Goal: Task Accomplishment & Management: Use online tool/utility

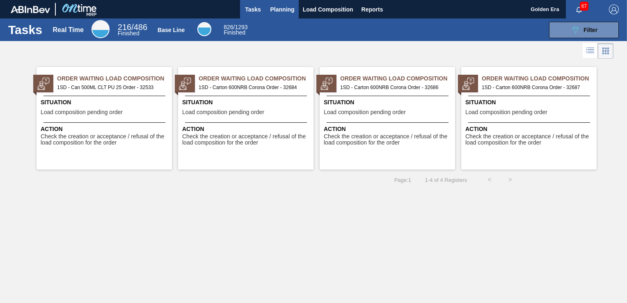
click at [289, 8] on span "Planning" at bounding box center [282, 10] width 24 height 10
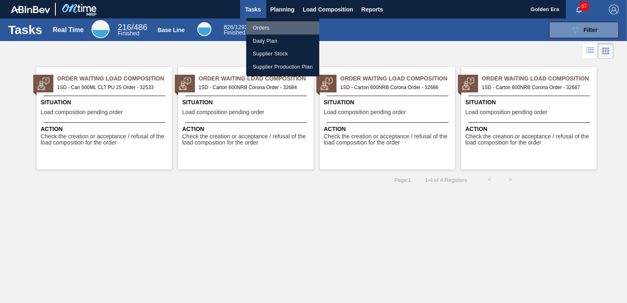
click at [276, 28] on li "Orders" at bounding box center [282, 27] width 73 height 13
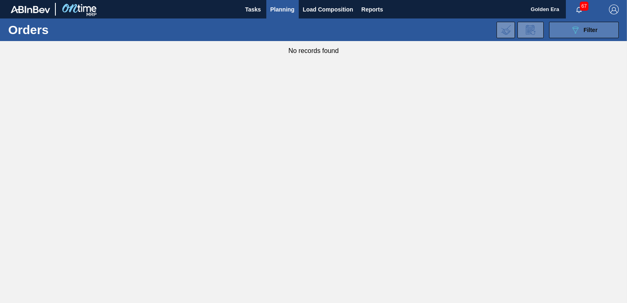
click at [581, 27] on div "089F7B8B-B2A5-4AFE-B5C0-19BA573D28AC Filter" at bounding box center [584, 30] width 27 height 10
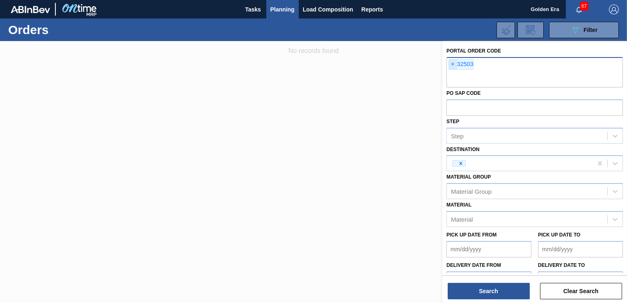
click at [450, 65] on span "×" at bounding box center [453, 65] width 8 height 10
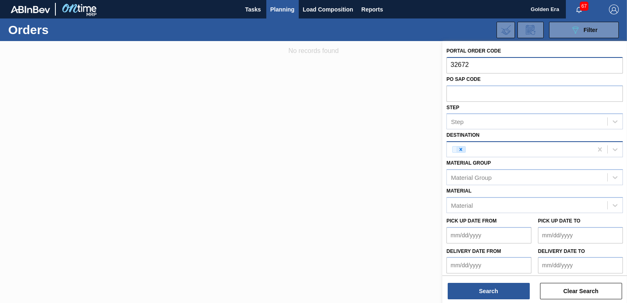
click at [460, 148] on icon at bounding box center [461, 149] width 3 height 3
type input "32672"
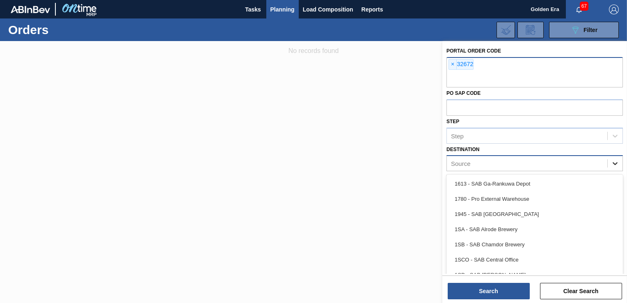
click at [616, 164] on icon at bounding box center [615, 163] width 8 height 8
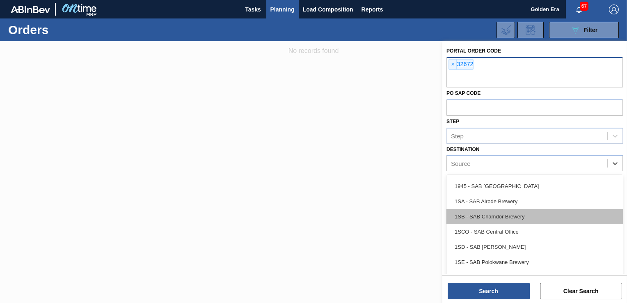
scroll to position [41, 0]
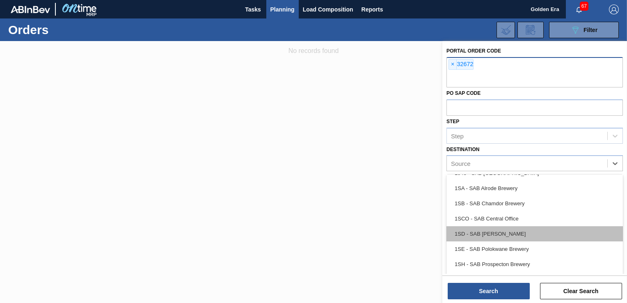
click at [534, 236] on div "1SD - SAB [PERSON_NAME]" at bounding box center [535, 233] width 176 height 15
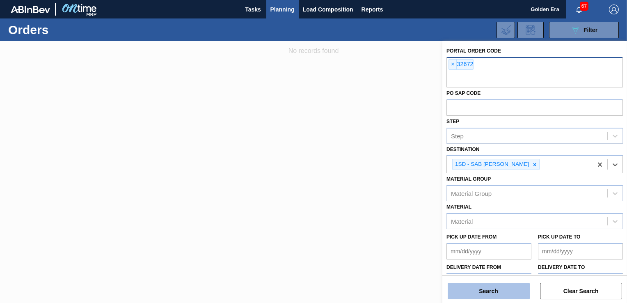
click at [509, 287] on button "Search" at bounding box center [489, 291] width 82 height 16
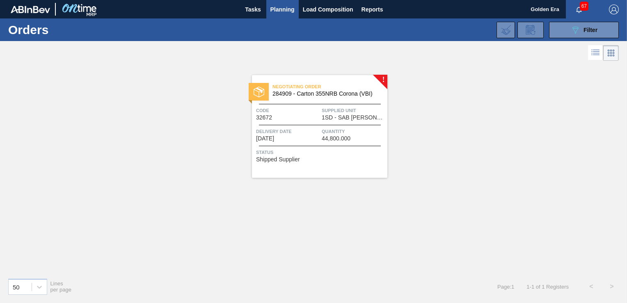
click at [328, 162] on div "Negotiating Order 284909 - [GEOGRAPHIC_DATA] 355NRB Corona (VBI) Code 32672 Sup…" at bounding box center [319, 126] width 135 height 103
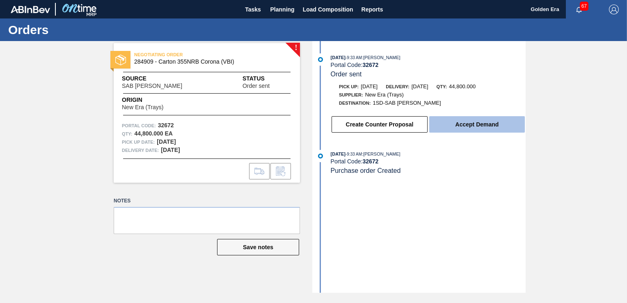
click at [455, 124] on button "Accept Demand" at bounding box center [477, 124] width 96 height 16
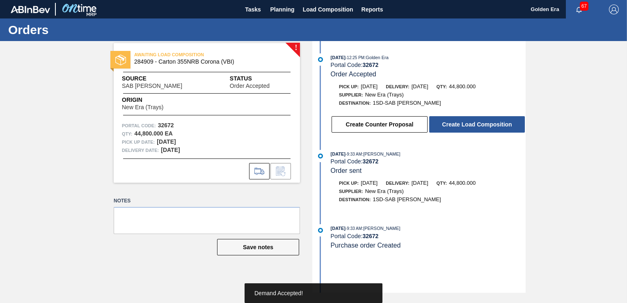
click at [455, 124] on button "Create Load Composition" at bounding box center [477, 124] width 96 height 16
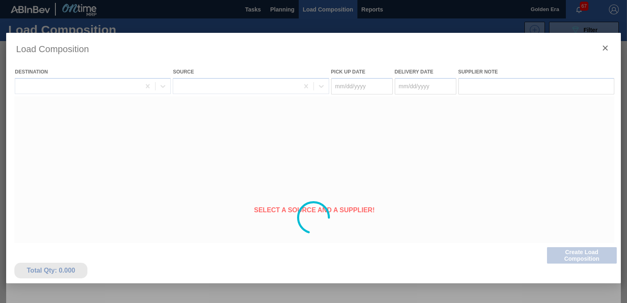
type Date "[DATE]"
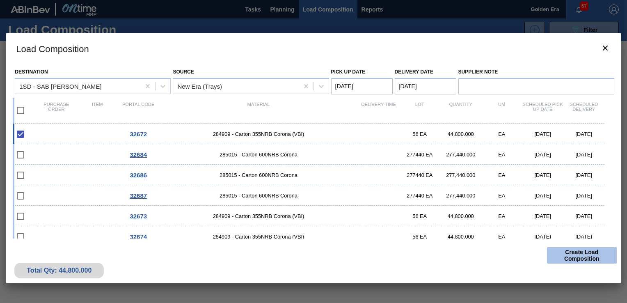
click at [581, 256] on button "Create Load Composition" at bounding box center [582, 255] width 70 height 16
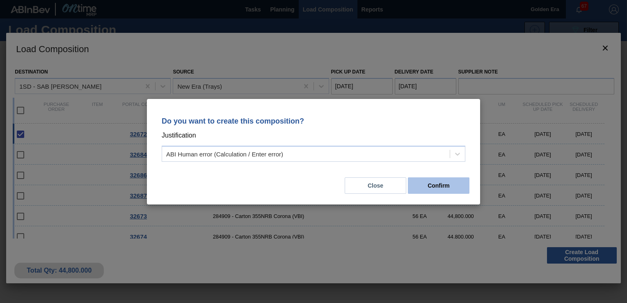
click at [441, 183] on button "Confirm" at bounding box center [439, 185] width 62 height 16
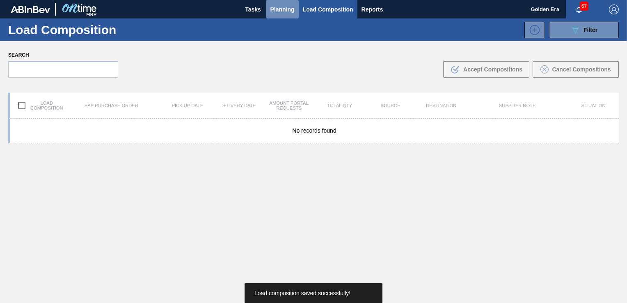
click at [280, 7] on span "Planning" at bounding box center [282, 10] width 24 height 10
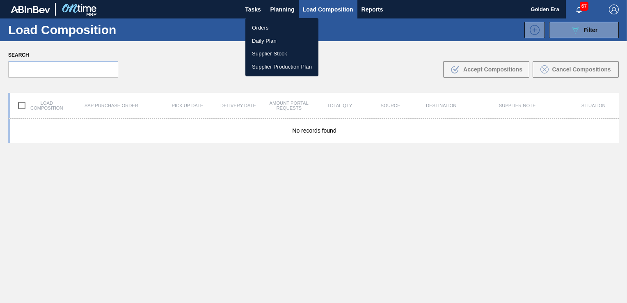
click at [270, 23] on li "Orders" at bounding box center [281, 27] width 73 height 13
click at [594, 30] on div "Orders Daily Plan Supplier Stock Supplier Production Plan" at bounding box center [313, 151] width 627 height 303
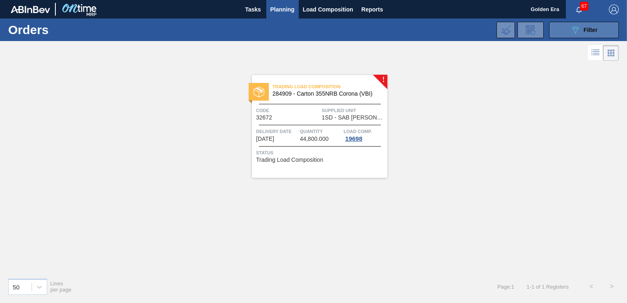
click at [591, 30] on span "Filter" at bounding box center [591, 30] width 14 height 7
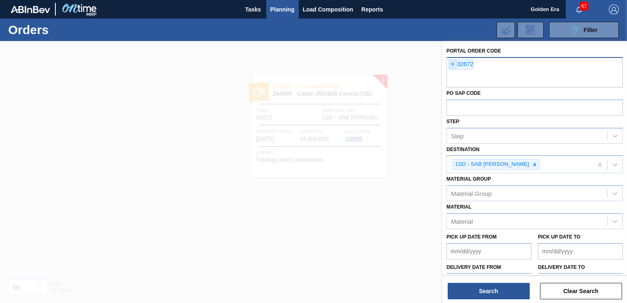
click at [452, 62] on span "×" at bounding box center [453, 65] width 8 height 10
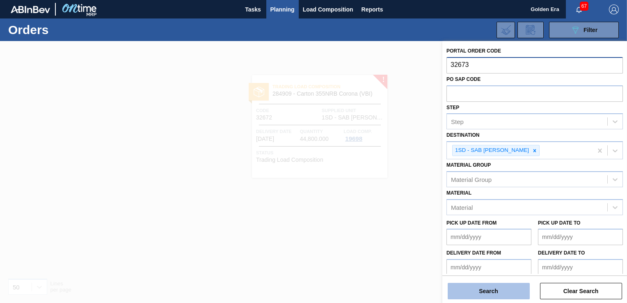
type input "32673"
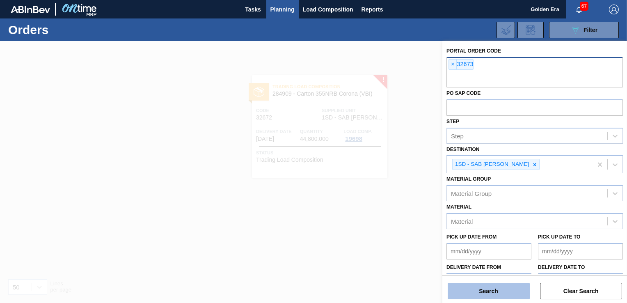
click at [495, 288] on button "Search" at bounding box center [489, 291] width 82 height 16
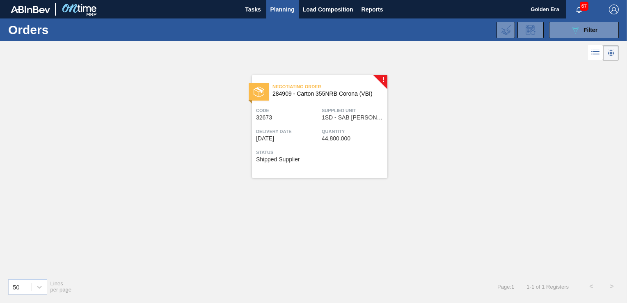
click at [354, 163] on div "Negotiating Order 284909 - [GEOGRAPHIC_DATA] 355NRB Corona (VBI) Code 32673 Sup…" at bounding box center [319, 126] width 135 height 103
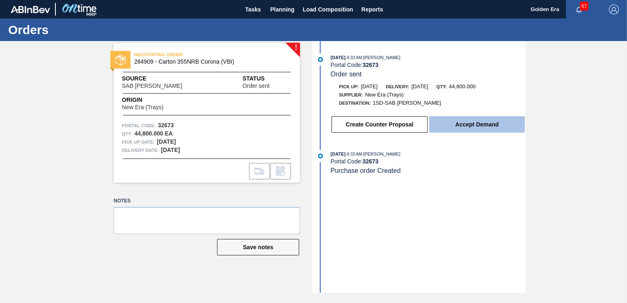
click at [477, 128] on button "Accept Demand" at bounding box center [477, 124] width 96 height 16
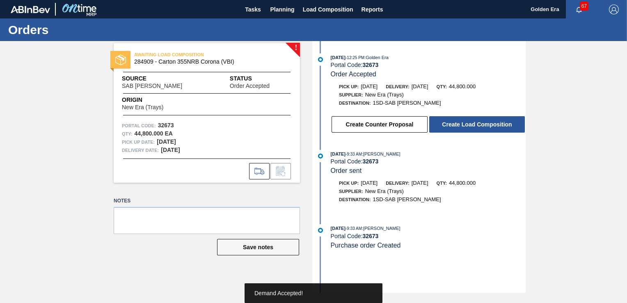
click at [477, 128] on button "Create Load Composition" at bounding box center [477, 124] width 96 height 16
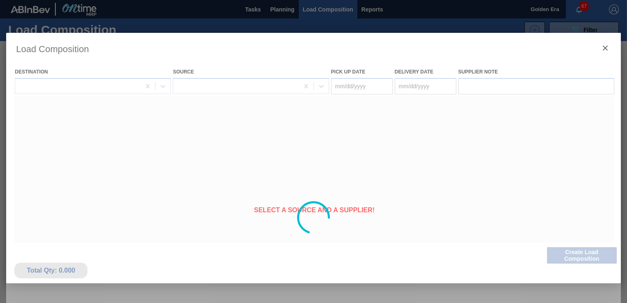
type Date "[DATE]"
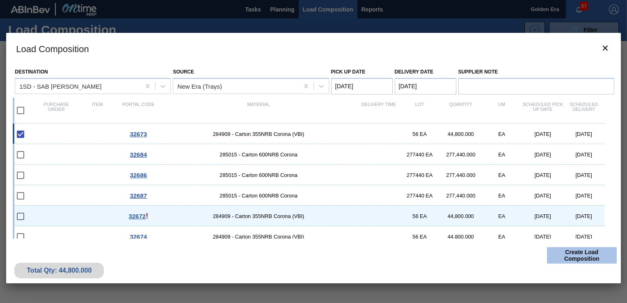
click at [581, 254] on button "Create Load Composition" at bounding box center [582, 255] width 70 height 16
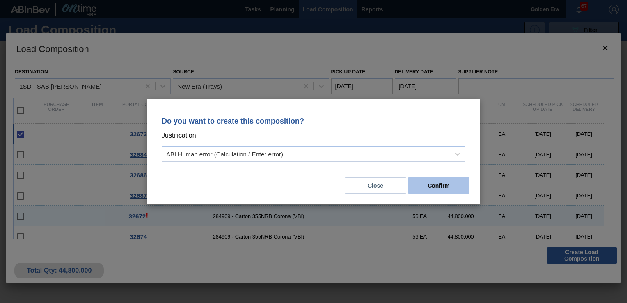
click at [445, 181] on button "Confirm" at bounding box center [439, 185] width 62 height 16
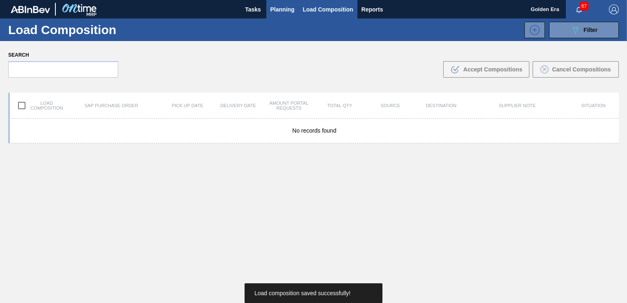
click at [279, 6] on span "Planning" at bounding box center [282, 10] width 24 height 10
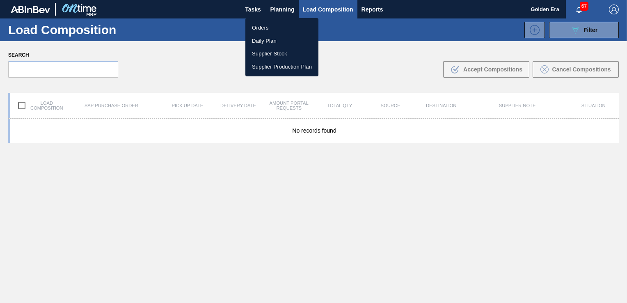
click at [258, 27] on li "Orders" at bounding box center [281, 27] width 73 height 13
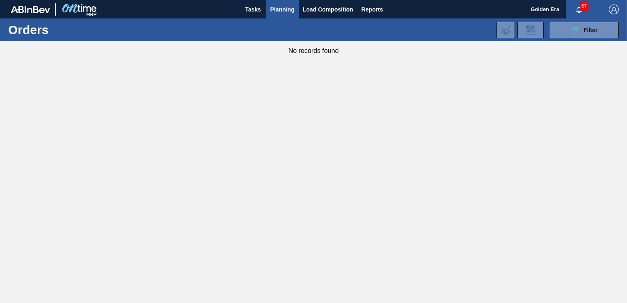
click at [582, 30] on div "Orders Daily Plan Supplier Stock Supplier Production Plan" at bounding box center [313, 151] width 627 height 303
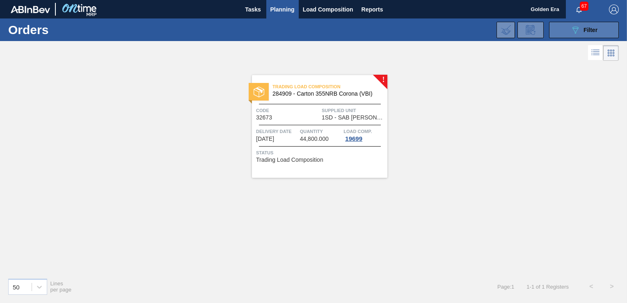
click at [610, 28] on button "089F7B8B-B2A5-4AFE-B5C0-19BA573D28AC Filter" at bounding box center [584, 30] width 70 height 16
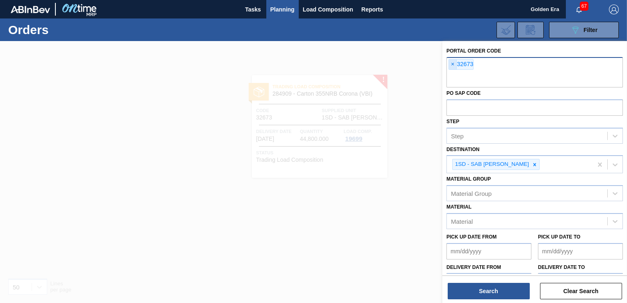
click at [450, 65] on span "×" at bounding box center [453, 65] width 8 height 10
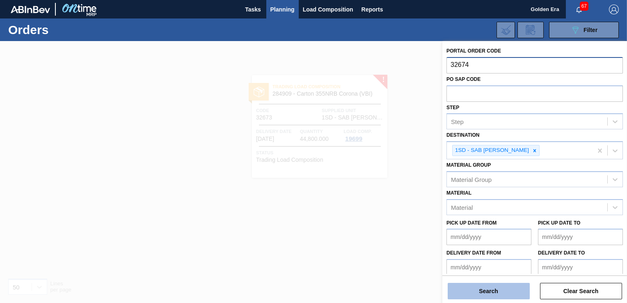
type input "32674"
click at [493, 293] on button "Search" at bounding box center [489, 291] width 82 height 16
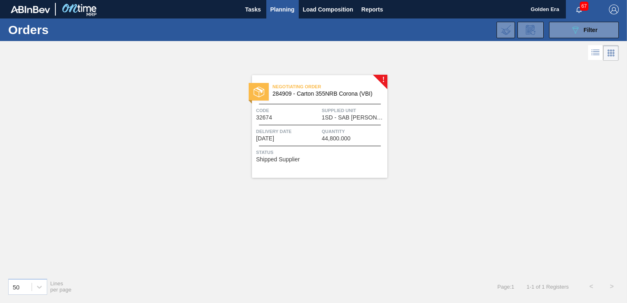
click at [348, 163] on div "Negotiating Order 284909 - [GEOGRAPHIC_DATA] 355NRB Corona (VBI) Code 32674 Sup…" at bounding box center [319, 126] width 135 height 103
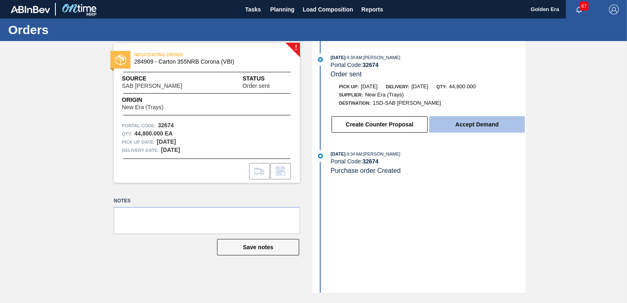
click at [482, 121] on button "Accept Demand" at bounding box center [477, 124] width 96 height 16
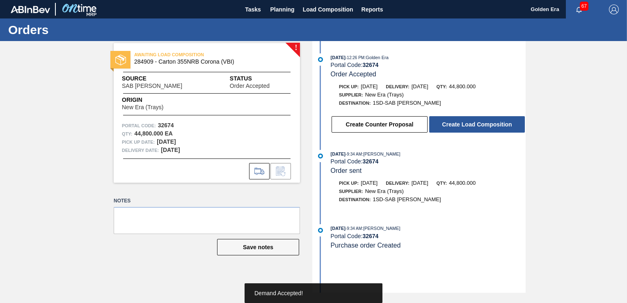
click at [482, 121] on button "Create Load Composition" at bounding box center [477, 124] width 96 height 16
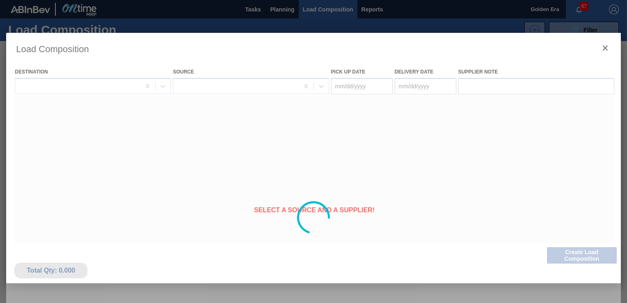
type Date "[DATE]"
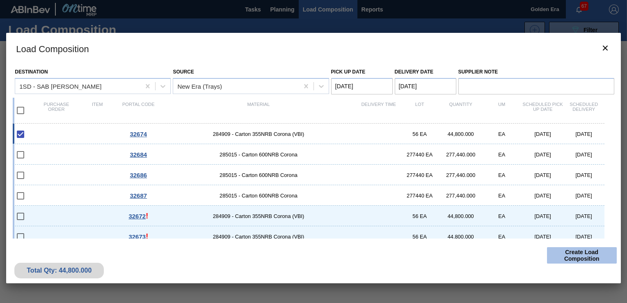
click at [583, 257] on button "Create Load Composition" at bounding box center [582, 255] width 70 height 16
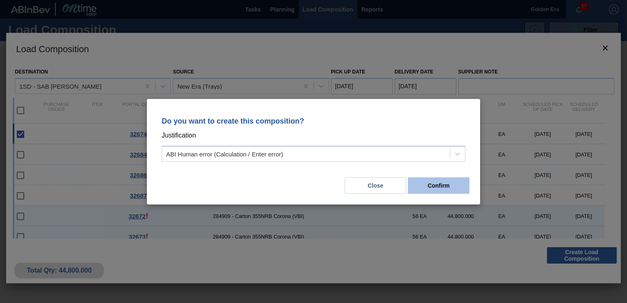
click at [438, 186] on button "Confirm" at bounding box center [439, 185] width 62 height 16
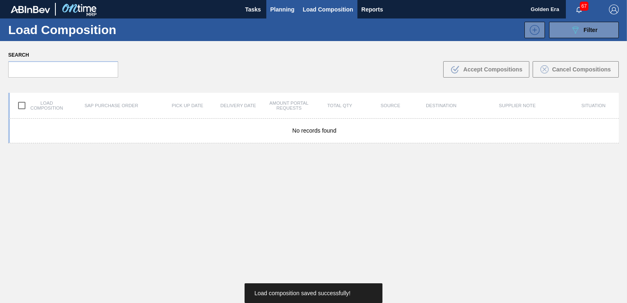
click at [291, 6] on span "Planning" at bounding box center [282, 10] width 24 height 10
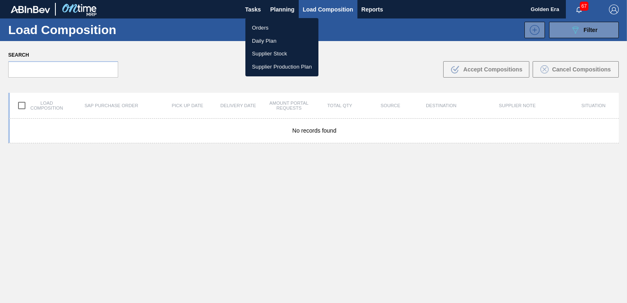
click at [277, 28] on li "Orders" at bounding box center [281, 27] width 73 height 13
click at [589, 25] on div "Orders Daily Plan Supplier Stock Supplier Production Plan" at bounding box center [313, 151] width 627 height 303
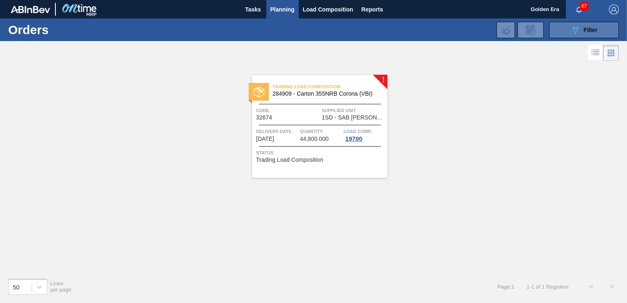
click at [585, 27] on span "Filter" at bounding box center [591, 30] width 14 height 7
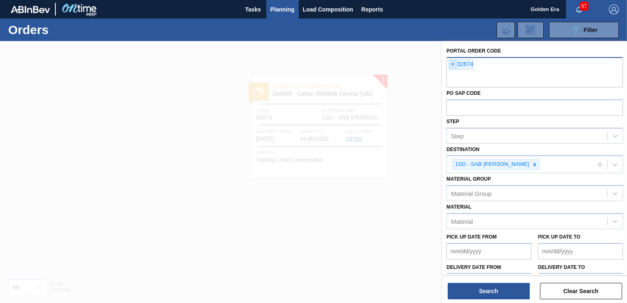
click at [452, 64] on span "×" at bounding box center [453, 65] width 8 height 10
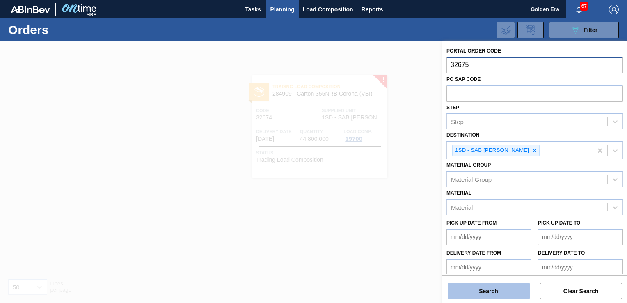
type input "32675"
click at [489, 292] on button "Search" at bounding box center [489, 291] width 82 height 16
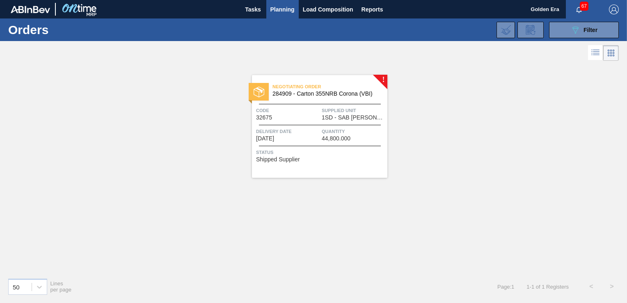
click at [368, 170] on div "Negotiating Order 284909 - [GEOGRAPHIC_DATA] 355NRB Corona (VBI) Code 32675 Sup…" at bounding box center [319, 126] width 135 height 103
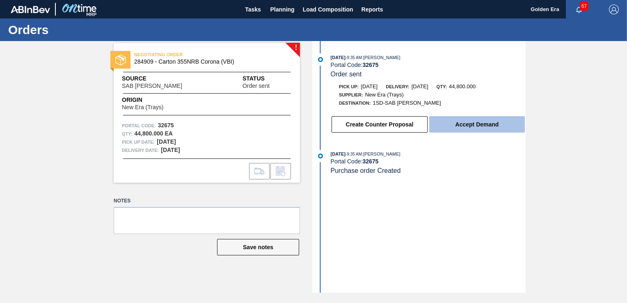
click at [466, 131] on button "Accept Demand" at bounding box center [477, 124] width 96 height 16
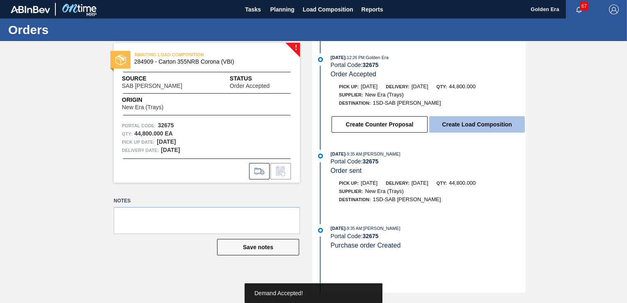
click at [466, 131] on button "Create Load Composition" at bounding box center [477, 124] width 96 height 16
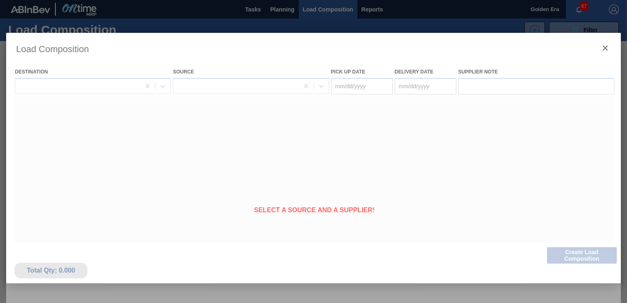
type Date "[DATE]"
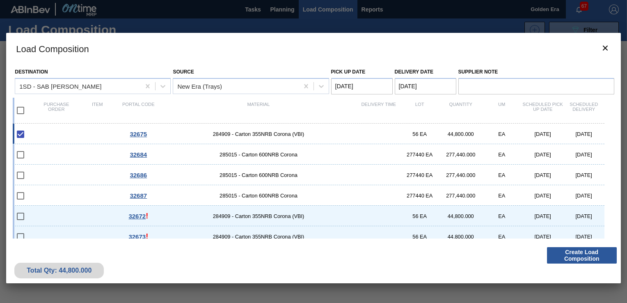
click at [589, 254] on button "Create Load Composition" at bounding box center [582, 255] width 70 height 16
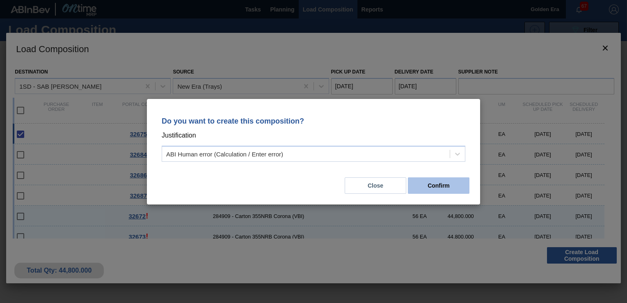
click at [451, 187] on button "Confirm" at bounding box center [439, 185] width 62 height 16
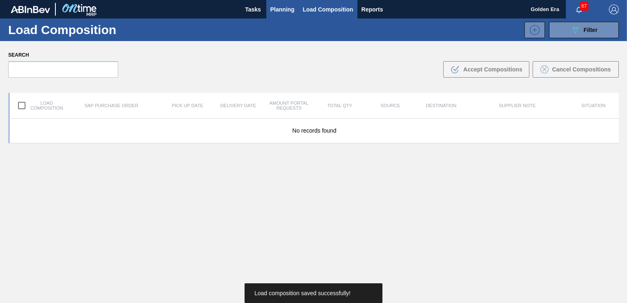
click at [286, 9] on span "Planning" at bounding box center [282, 10] width 24 height 10
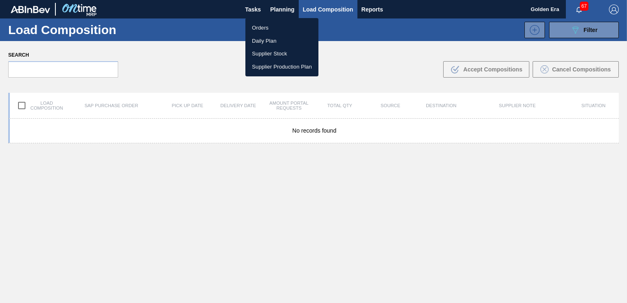
drag, startPoint x: 271, startPoint y: 27, endPoint x: 584, endPoint y: 28, distance: 312.8
click at [271, 27] on li "Orders" at bounding box center [281, 27] width 73 height 13
click at [584, 28] on div "Orders Daily Plan Supplier Stock Supplier Production Plan" at bounding box center [313, 151] width 627 height 303
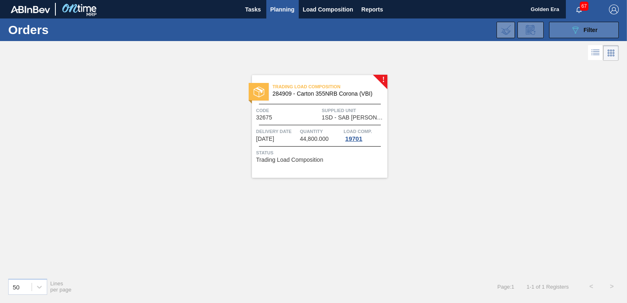
click at [563, 31] on button "089F7B8B-B2A5-4AFE-B5C0-19BA573D28AC Filter" at bounding box center [584, 30] width 70 height 16
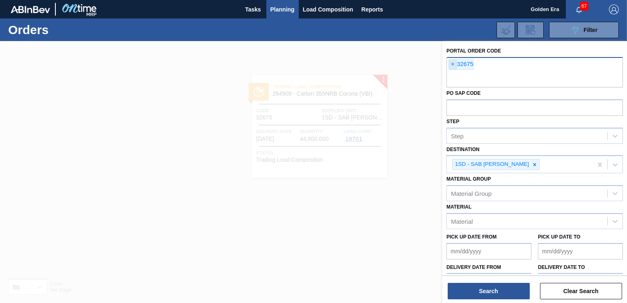
click at [452, 62] on span "×" at bounding box center [453, 65] width 8 height 10
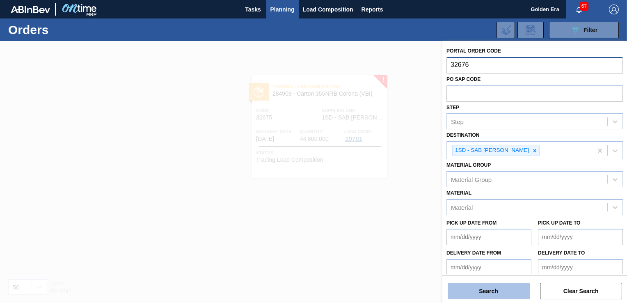
type input "32676"
click at [464, 294] on button "Search" at bounding box center [489, 291] width 82 height 16
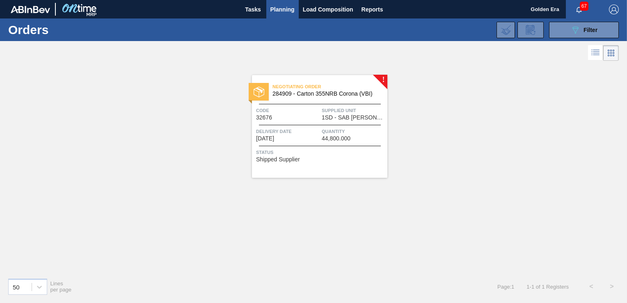
click at [350, 160] on div "Status Shipped Supplier" at bounding box center [320, 154] width 129 height 13
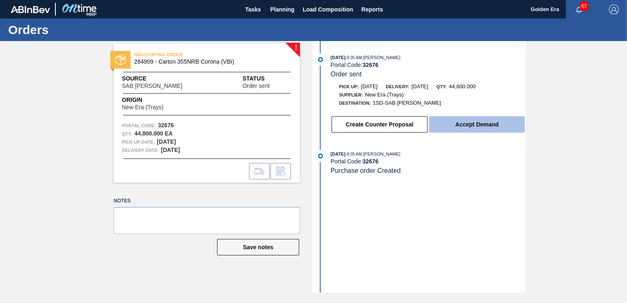
click at [456, 122] on button "Accept Demand" at bounding box center [477, 124] width 96 height 16
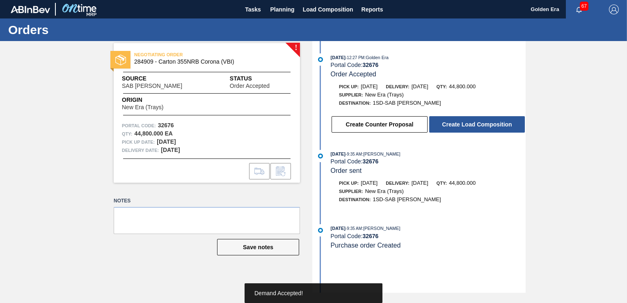
click at [456, 122] on button "Create Load Composition" at bounding box center [477, 124] width 96 height 16
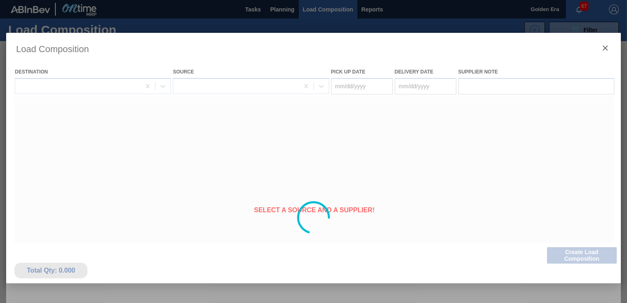
type Date "[DATE]"
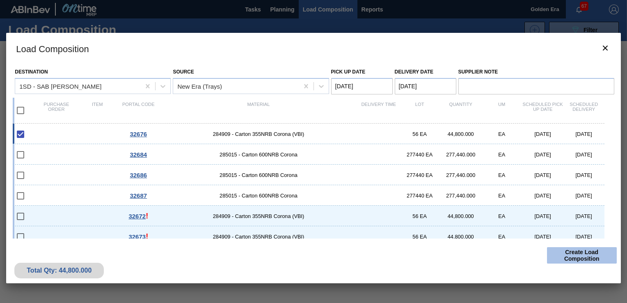
click at [581, 255] on button "Create Load Composition" at bounding box center [582, 255] width 70 height 16
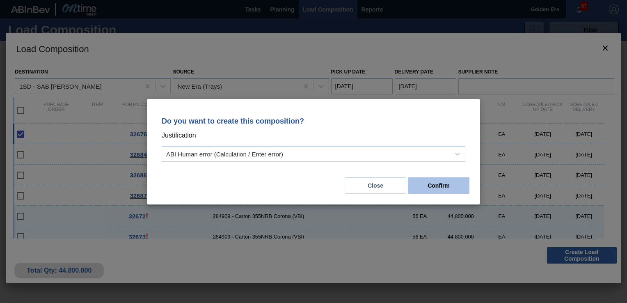
click at [452, 179] on button "Confirm" at bounding box center [439, 185] width 62 height 16
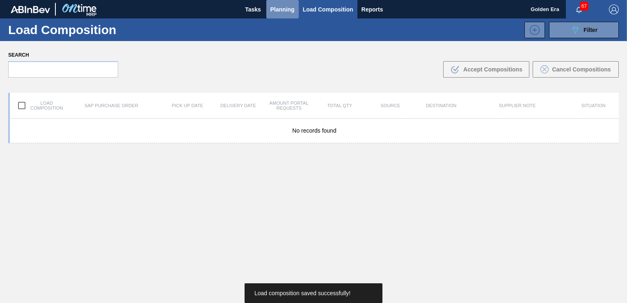
click at [281, 8] on span "Planning" at bounding box center [282, 10] width 24 height 10
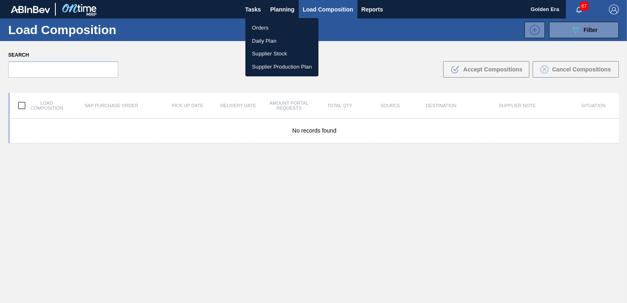
drag, startPoint x: 259, startPoint y: 28, endPoint x: 597, endPoint y: 30, distance: 337.8
click at [259, 28] on li "Orders" at bounding box center [281, 27] width 73 height 13
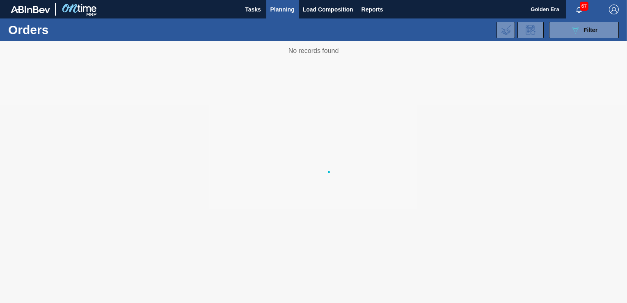
click at [597, 0] on body "Tasks Planning Load Composition Reports Golden Era 67 Mark all as read Orders 0…" at bounding box center [313, 0] width 627 height 0
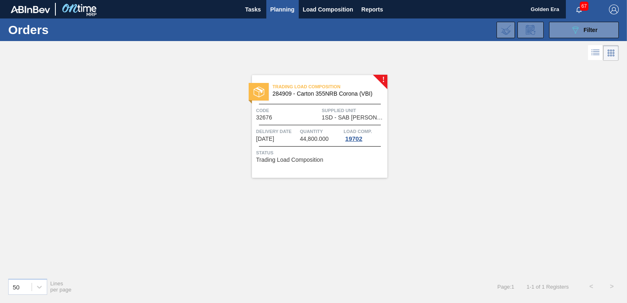
click at [597, 30] on span "Filter" at bounding box center [591, 30] width 14 height 7
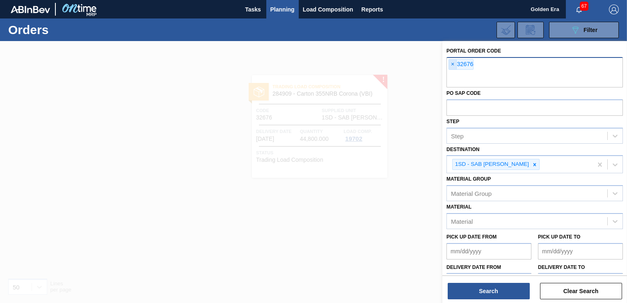
click at [451, 61] on span "×" at bounding box center [453, 65] width 8 height 10
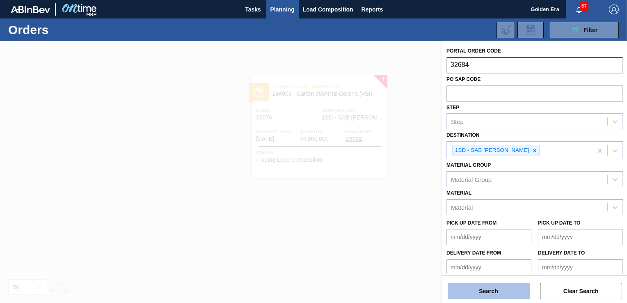
type input "32684"
click at [493, 287] on button "Search" at bounding box center [489, 291] width 82 height 16
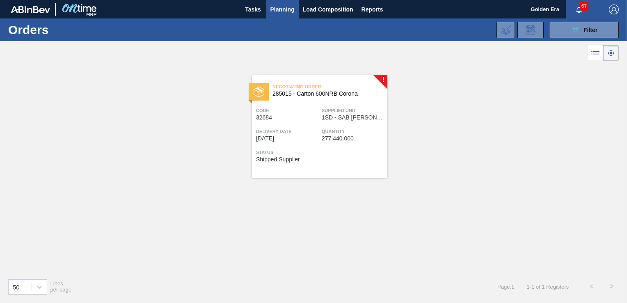
click at [339, 149] on span "Status" at bounding box center [320, 152] width 129 height 8
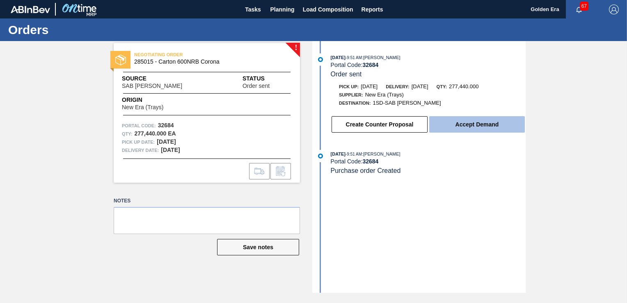
click at [452, 127] on button "Accept Demand" at bounding box center [477, 124] width 96 height 16
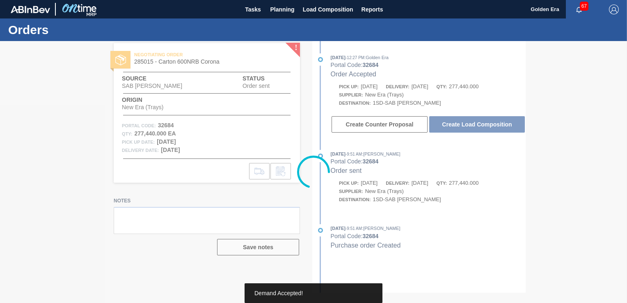
click at [452, 127] on div at bounding box center [313, 172] width 627 height 262
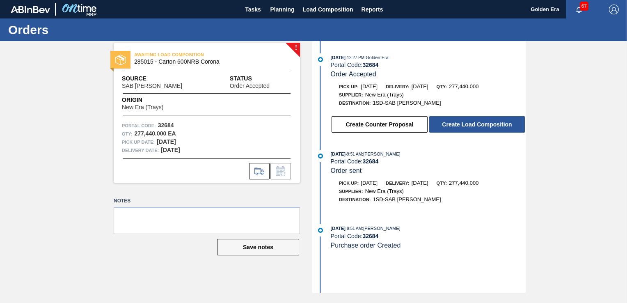
click at [452, 127] on button "Create Load Composition" at bounding box center [477, 124] width 96 height 16
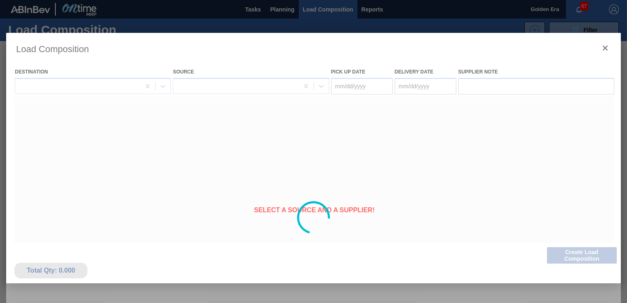
type Date "[DATE]"
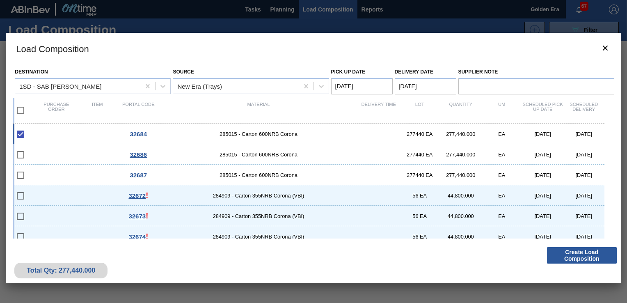
click at [583, 251] on button "Create Load Composition" at bounding box center [582, 255] width 70 height 16
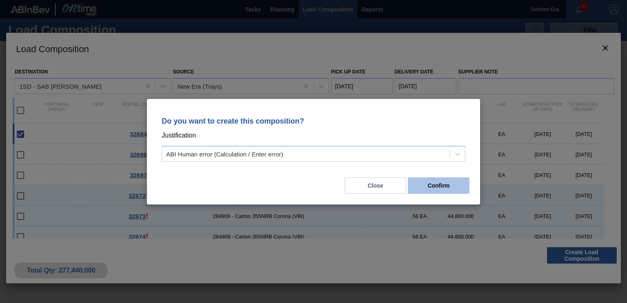
click at [458, 179] on button "Confirm" at bounding box center [439, 185] width 62 height 16
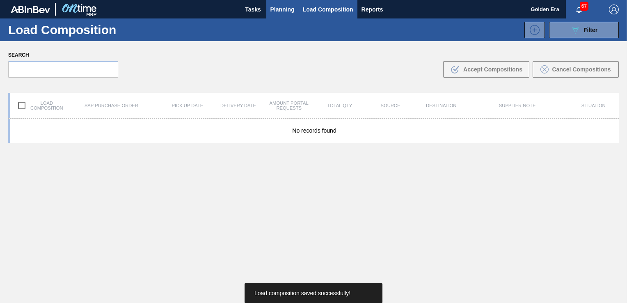
click at [290, 7] on span "Planning" at bounding box center [282, 10] width 24 height 10
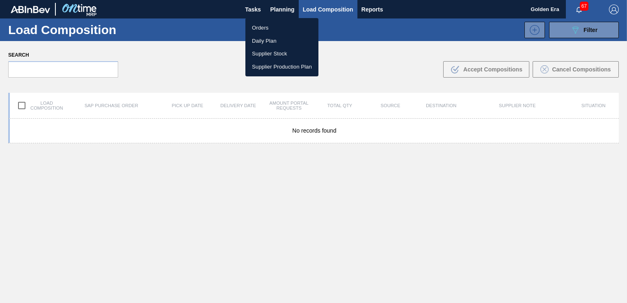
drag, startPoint x: 268, startPoint y: 25, endPoint x: 575, endPoint y: 24, distance: 306.6
click at [268, 25] on li "Orders" at bounding box center [281, 27] width 73 height 13
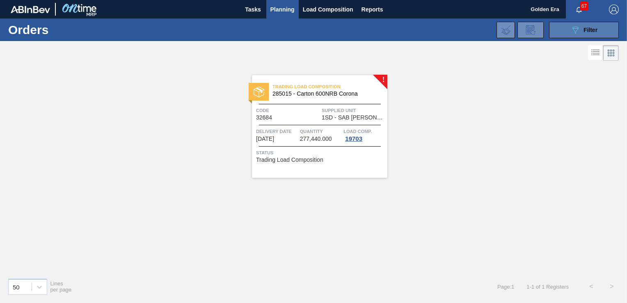
click at [578, 25] on icon "089F7B8B-B2A5-4AFE-B5C0-19BA573D28AC" at bounding box center [576, 30] width 10 height 10
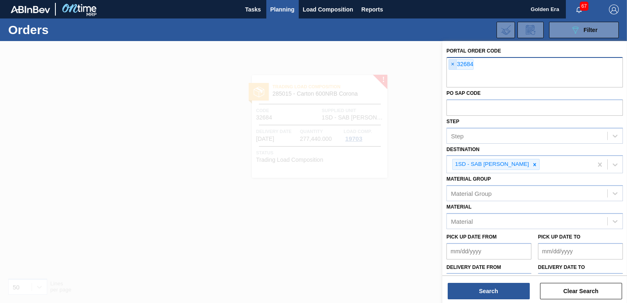
click at [453, 65] on span "×" at bounding box center [453, 65] width 8 height 10
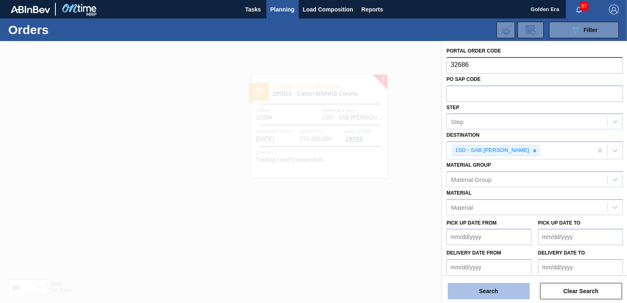
type input "32686"
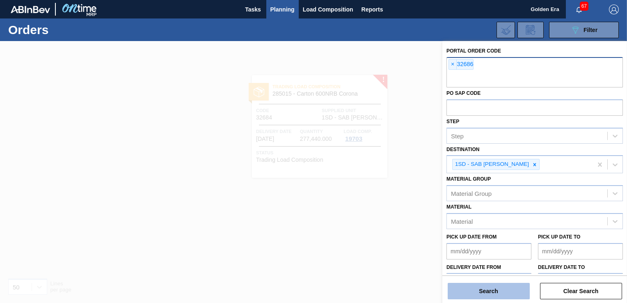
click at [489, 289] on button "Search" at bounding box center [489, 291] width 82 height 16
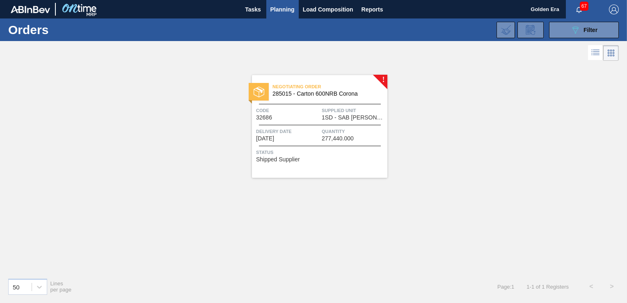
click at [360, 160] on div "Status Shipped Supplier" at bounding box center [320, 154] width 129 height 13
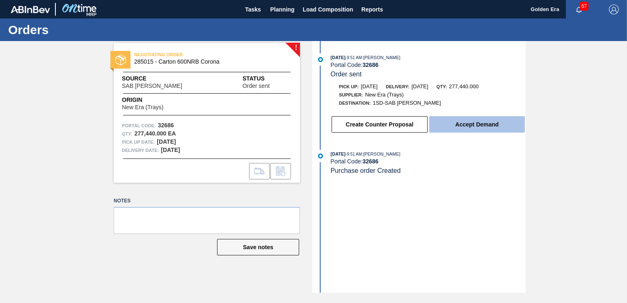
click at [473, 120] on button "Accept Demand" at bounding box center [477, 124] width 96 height 16
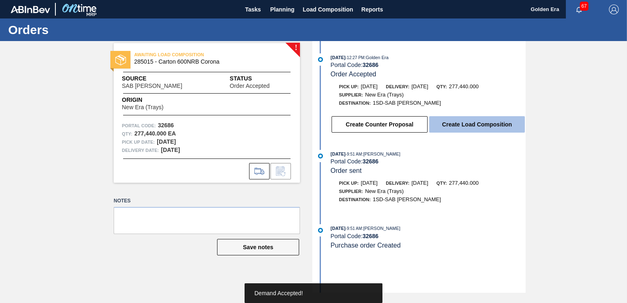
click at [471, 126] on button "Create Load Composition" at bounding box center [477, 124] width 96 height 16
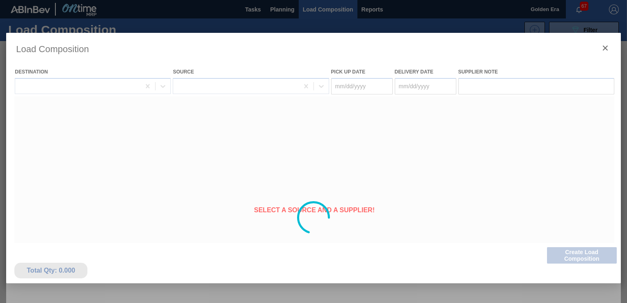
type Date "[DATE]"
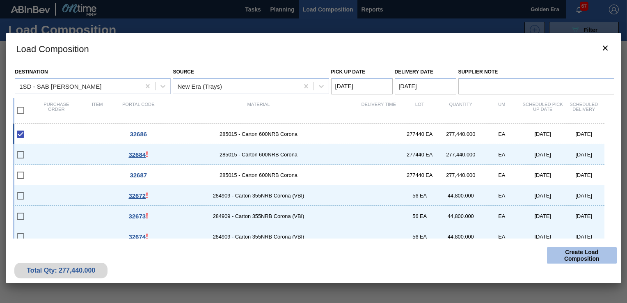
click at [606, 255] on button "Create Load Composition" at bounding box center [582, 255] width 70 height 16
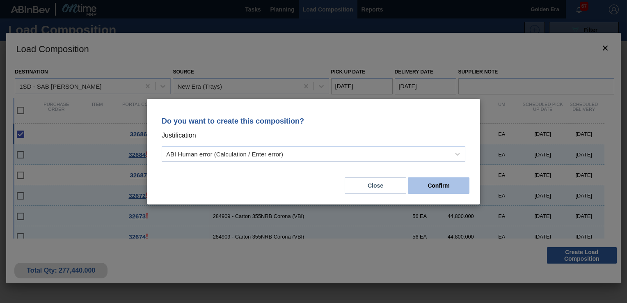
click at [441, 188] on button "Confirm" at bounding box center [439, 185] width 62 height 16
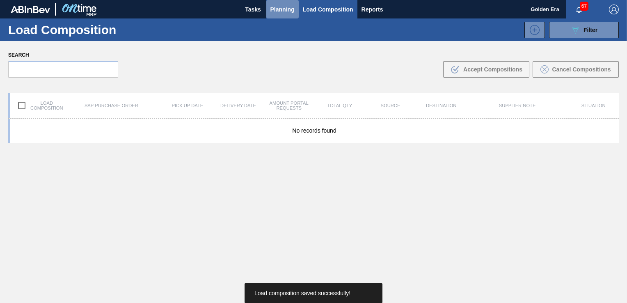
click at [273, 9] on span "Planning" at bounding box center [282, 10] width 24 height 10
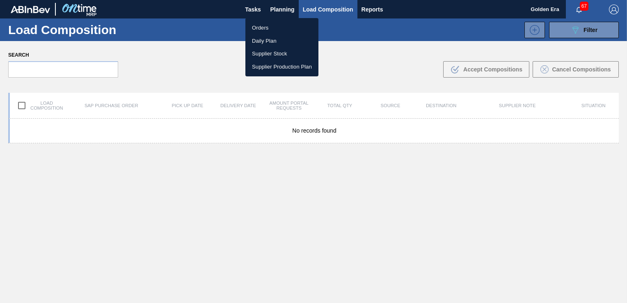
click at [263, 23] on li "Orders" at bounding box center [281, 27] width 73 height 13
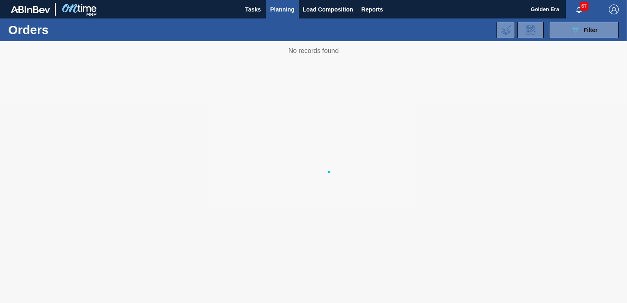
click at [583, 0] on body "Tasks Planning Load Composition Reports Golden Era 67 Mark all as read Orders 0…" at bounding box center [313, 0] width 627 height 0
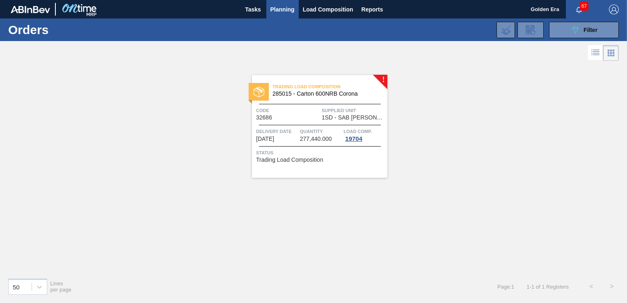
click at [584, 29] on span "Filter" at bounding box center [591, 30] width 14 height 7
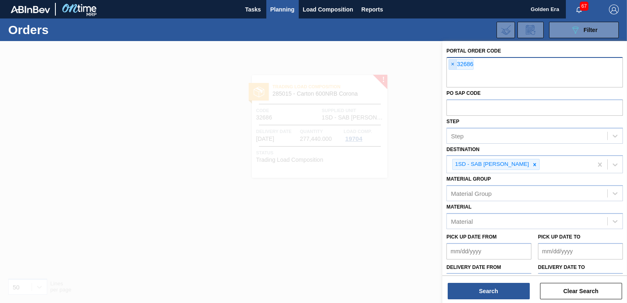
click at [452, 65] on span "×" at bounding box center [453, 65] width 8 height 10
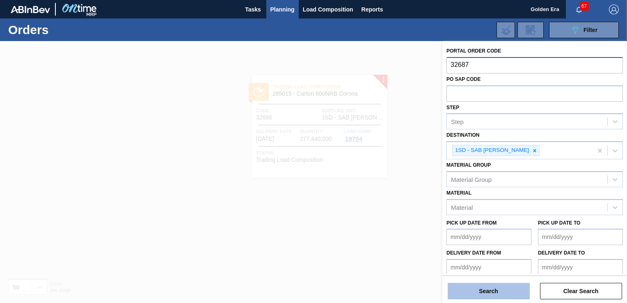
type input "32687"
click at [508, 292] on button "Search" at bounding box center [489, 291] width 82 height 16
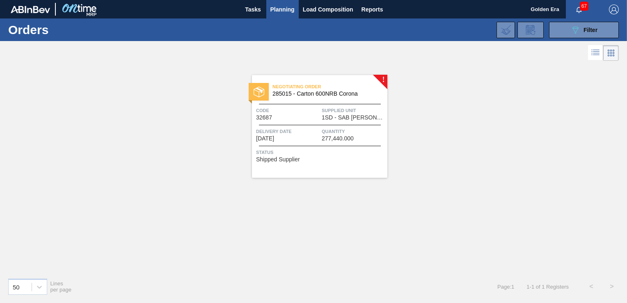
click at [354, 165] on div "Negotiating Order 285015 - Carton 600NRB Corona Code 32687 Supplied Unit 1SD - …" at bounding box center [319, 126] width 135 height 103
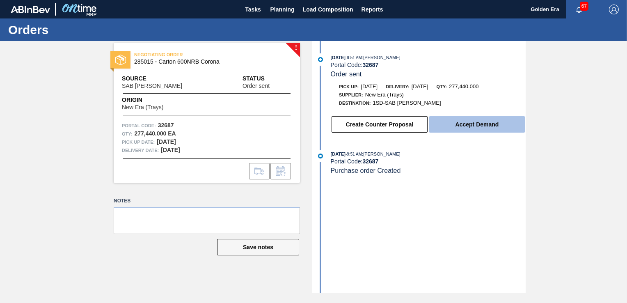
click at [466, 131] on button "Accept Demand" at bounding box center [477, 124] width 96 height 16
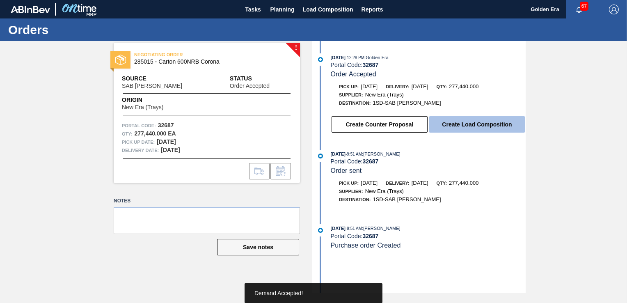
click at [466, 131] on button "Create Load Composition" at bounding box center [477, 124] width 96 height 16
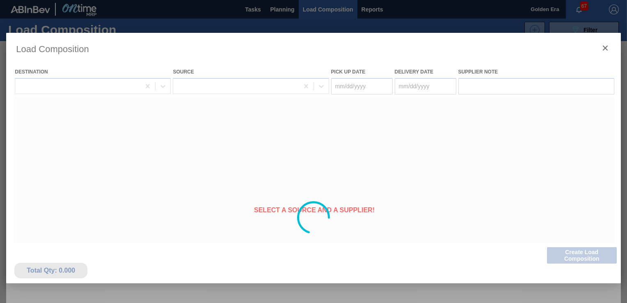
type Date "[DATE]"
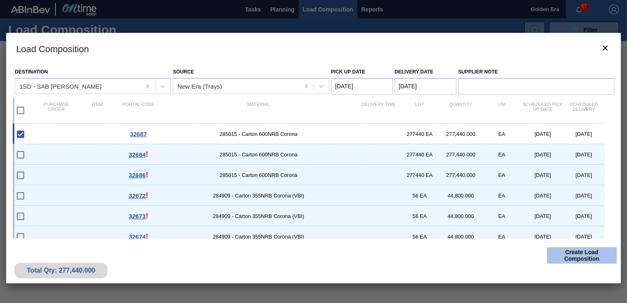
click at [573, 254] on button "Create Load Composition" at bounding box center [582, 255] width 70 height 16
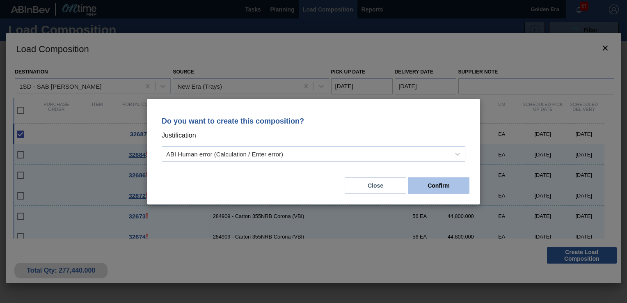
click at [452, 190] on button "Confirm" at bounding box center [439, 185] width 62 height 16
